Goal: Task Accomplishment & Management: Manage account settings

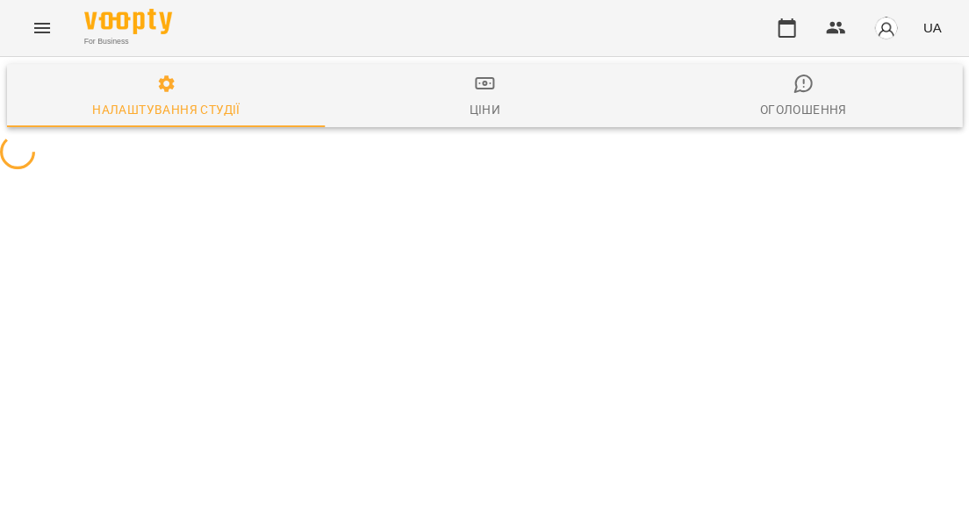
select select "**"
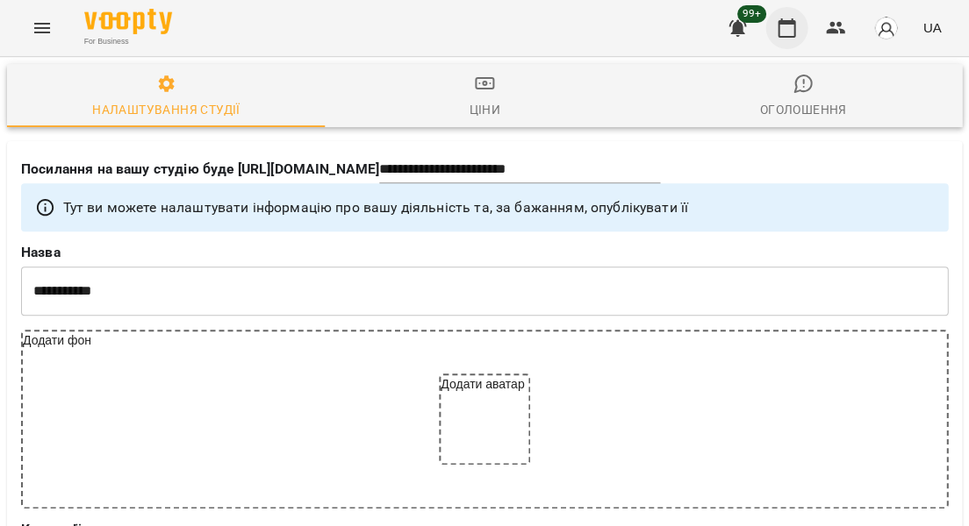
click at [791, 32] on icon "button" at bounding box center [786, 28] width 21 height 21
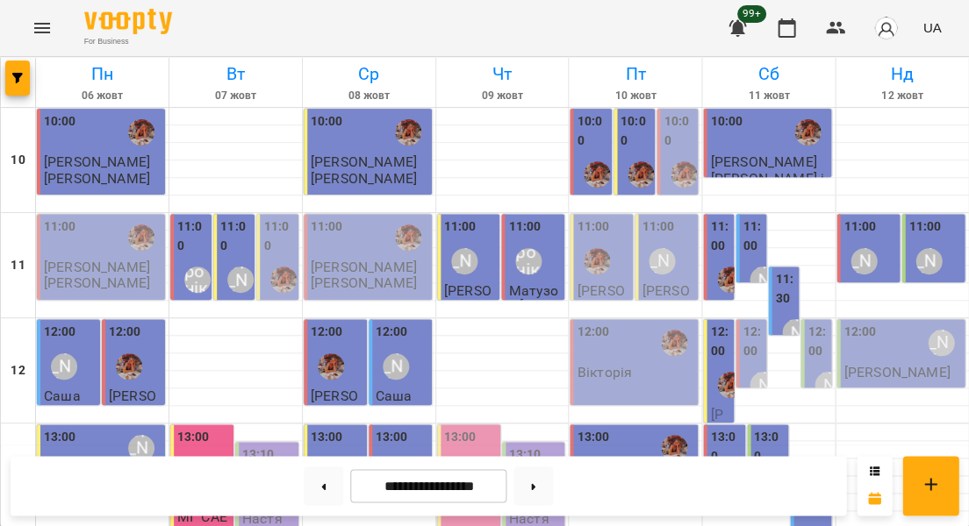
scroll to position [460, 0]
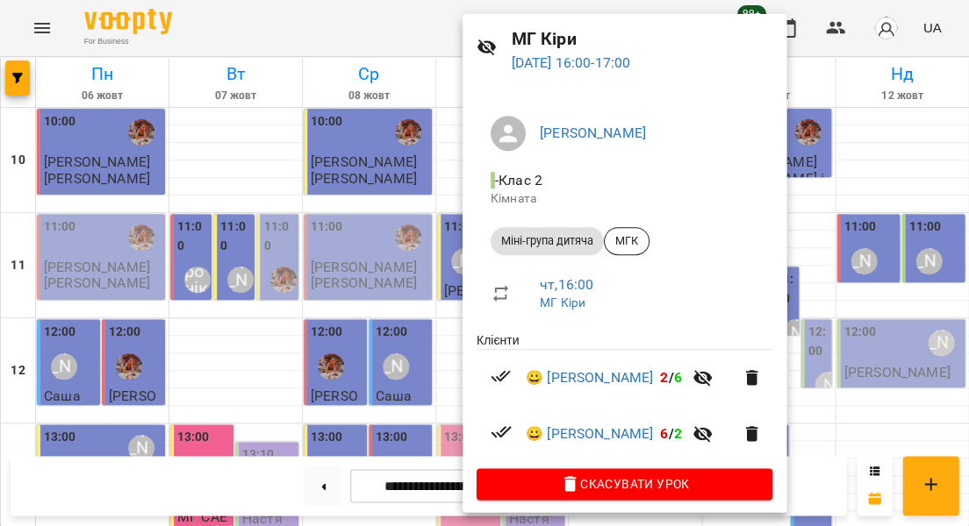
scroll to position [56, 0]
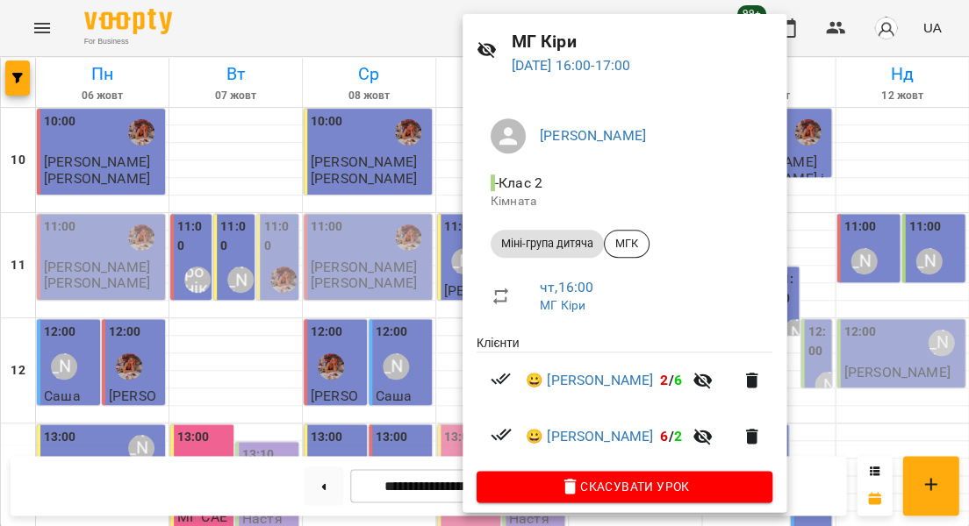
click at [412, 319] on div at bounding box center [484, 263] width 969 height 526
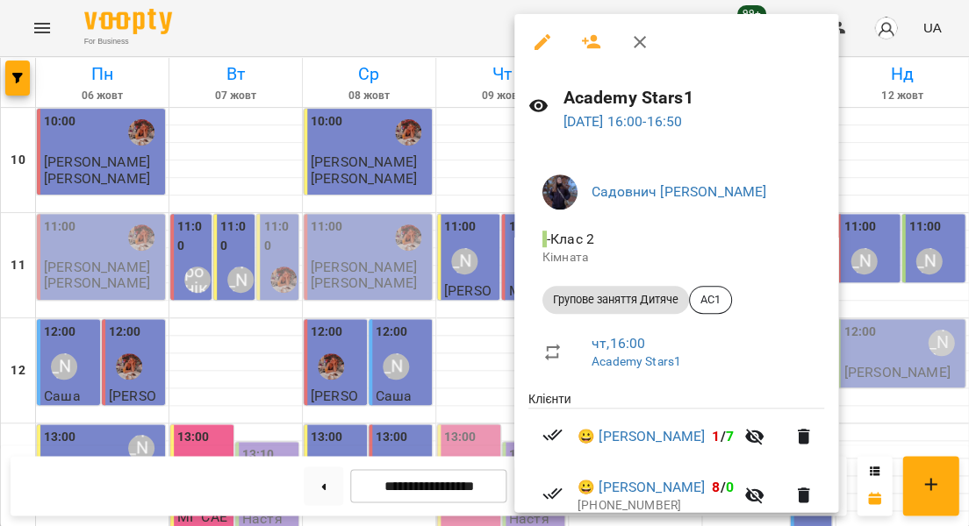
click at [491, 310] on div at bounding box center [484, 263] width 969 height 526
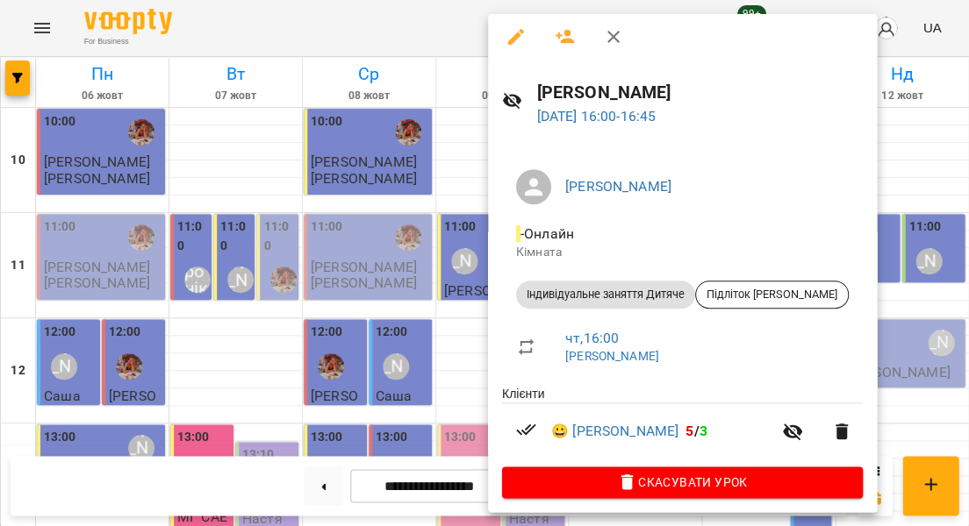
scroll to position [4, 0]
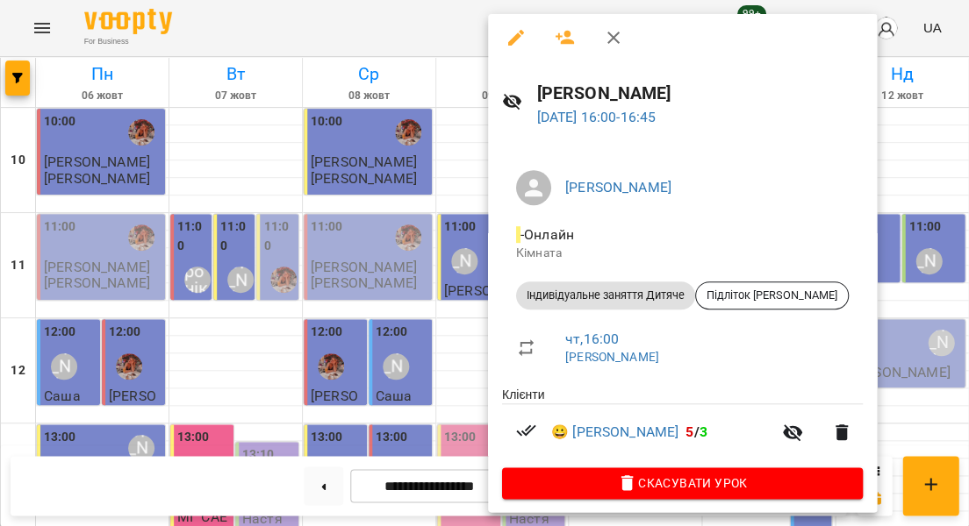
click at [455, 319] on div at bounding box center [484, 263] width 969 height 526
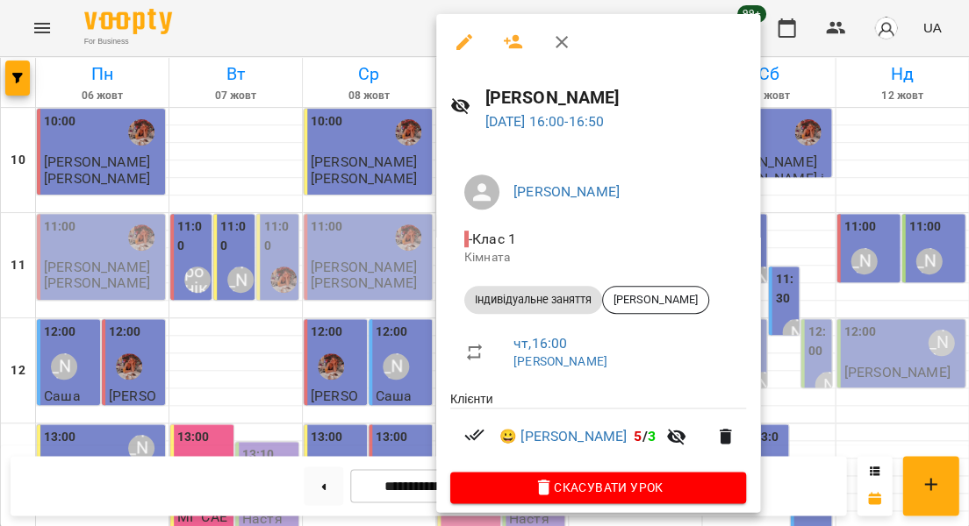
click at [401, 319] on div at bounding box center [484, 263] width 969 height 526
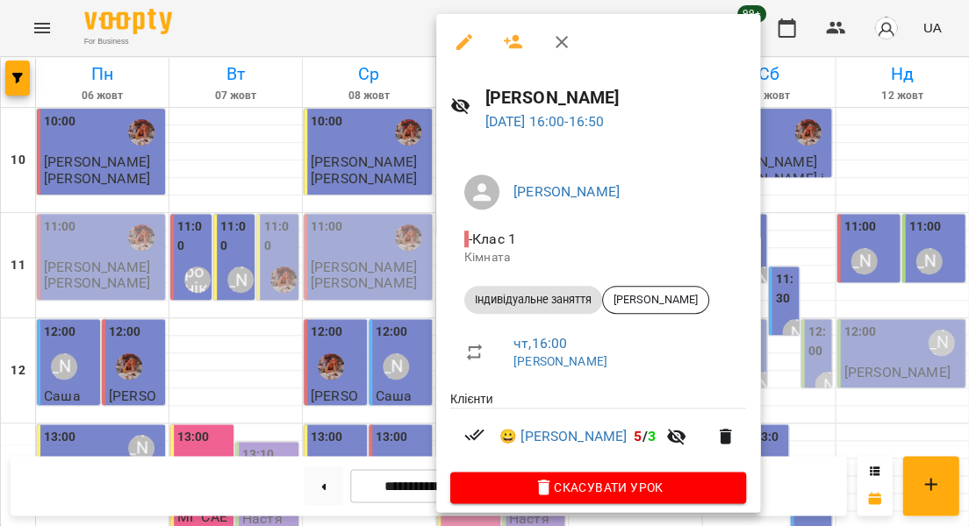
click at [390, 355] on div at bounding box center [484, 263] width 969 height 526
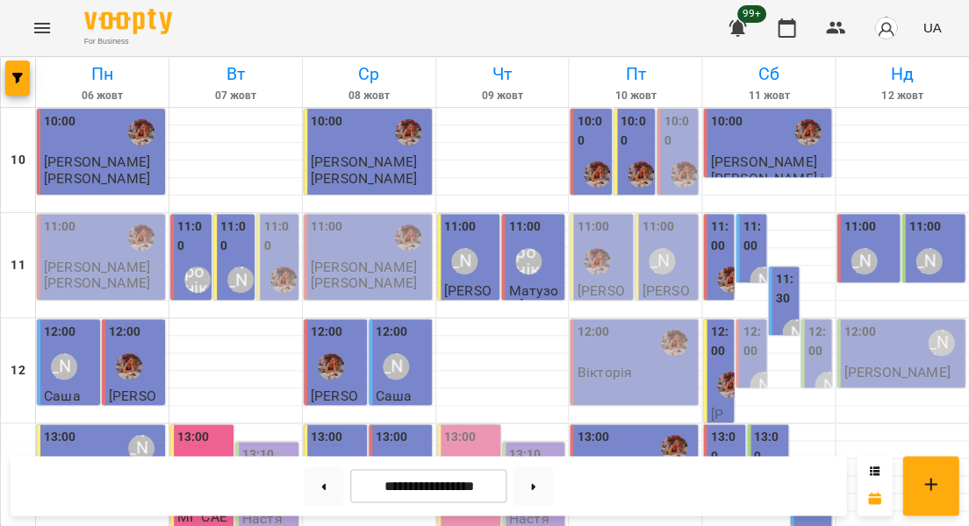
scroll to position [267, 0]
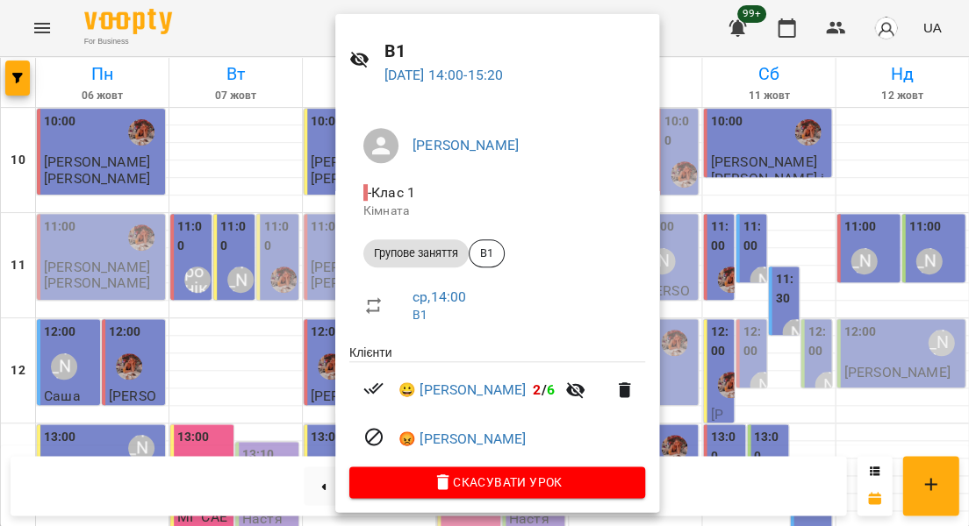
scroll to position [46, 0]
click at [238, 309] on div at bounding box center [484, 263] width 969 height 526
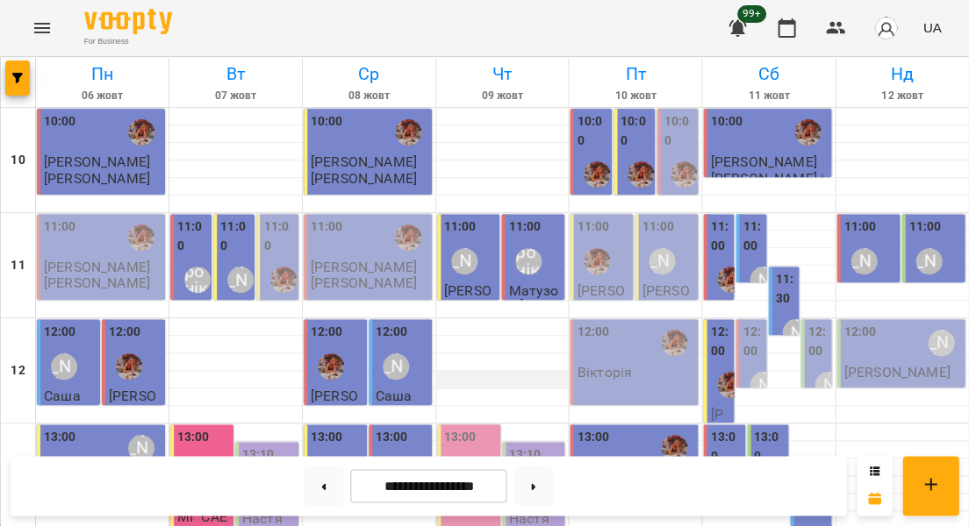
scroll to position [0, 0]
